Goal: Information Seeking & Learning: Learn about a topic

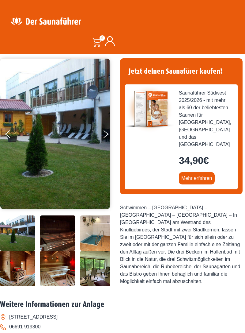
click at [106, 137] on button "Next" at bounding box center [109, 135] width 15 height 15
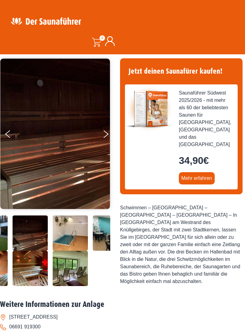
click at [105, 133] on button "Next" at bounding box center [109, 135] width 15 height 15
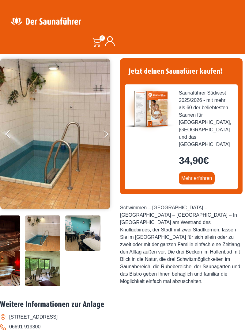
click at [105, 133] on button "Next" at bounding box center [109, 135] width 15 height 15
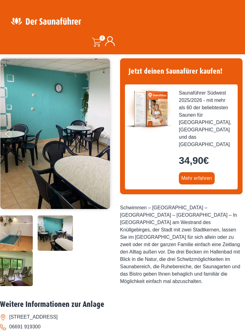
click at [105, 134] on button "Next" at bounding box center [109, 135] width 15 height 15
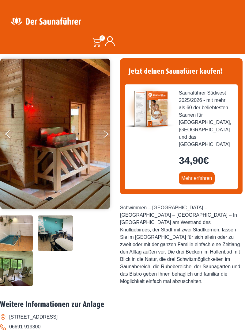
click at [105, 134] on button "Next" at bounding box center [109, 135] width 15 height 15
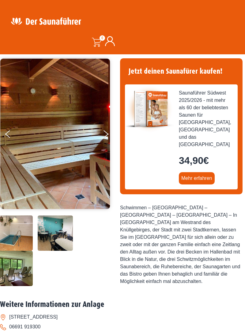
click at [106, 137] on button "Next" at bounding box center [109, 135] width 15 height 15
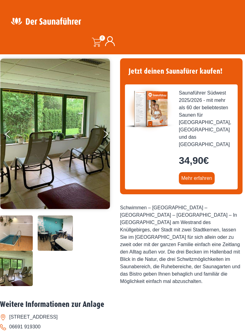
click at [111, 131] on button "Next" at bounding box center [109, 135] width 15 height 15
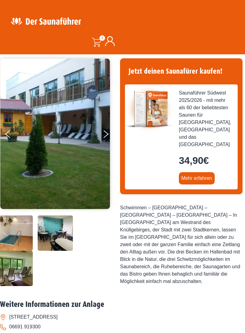
click at [109, 132] on button "Next" at bounding box center [109, 135] width 15 height 15
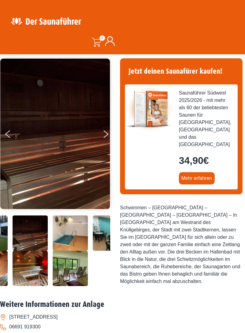
click at [104, 137] on button "Next" at bounding box center [109, 135] width 15 height 15
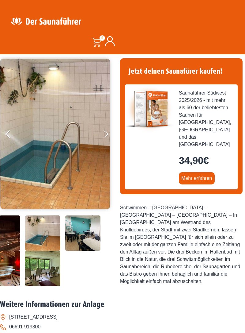
click at [102, 135] on img at bounding box center [55, 134] width 110 height 150
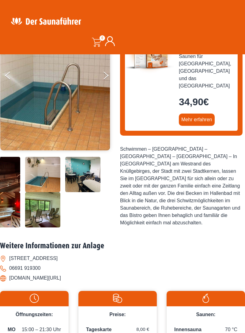
scroll to position [90, 0]
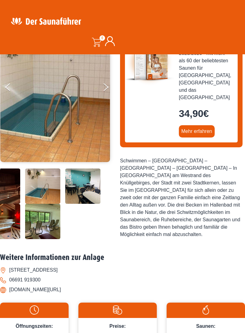
click at [105, 87] on button "Next" at bounding box center [109, 88] width 15 height 15
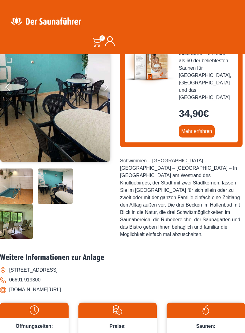
click at [111, 90] on button "Next" at bounding box center [109, 88] width 15 height 15
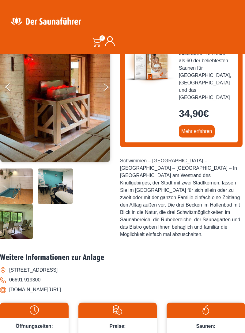
click at [104, 87] on button "Next" at bounding box center [109, 88] width 15 height 15
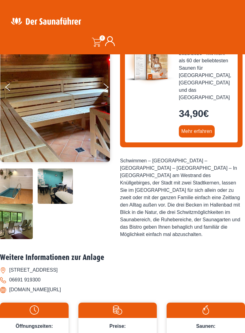
click at [104, 87] on button "Next" at bounding box center [109, 88] width 15 height 15
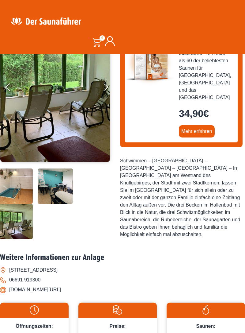
click at [104, 87] on button "Next" at bounding box center [109, 88] width 15 height 15
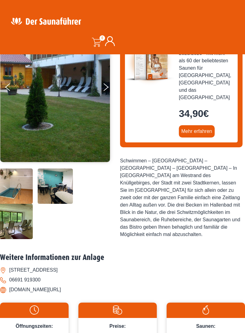
click at [104, 84] on button "Next" at bounding box center [109, 88] width 15 height 15
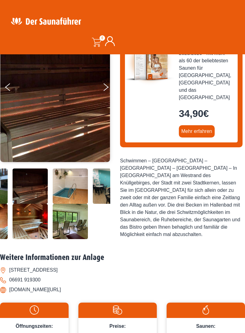
click at [104, 83] on button "Next" at bounding box center [109, 88] width 15 height 15
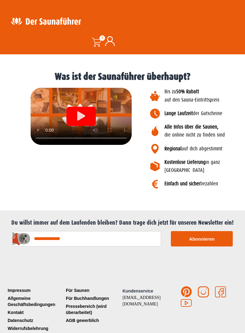
scroll to position [697, 0]
